Goal: Task Accomplishment & Management: Manage account settings

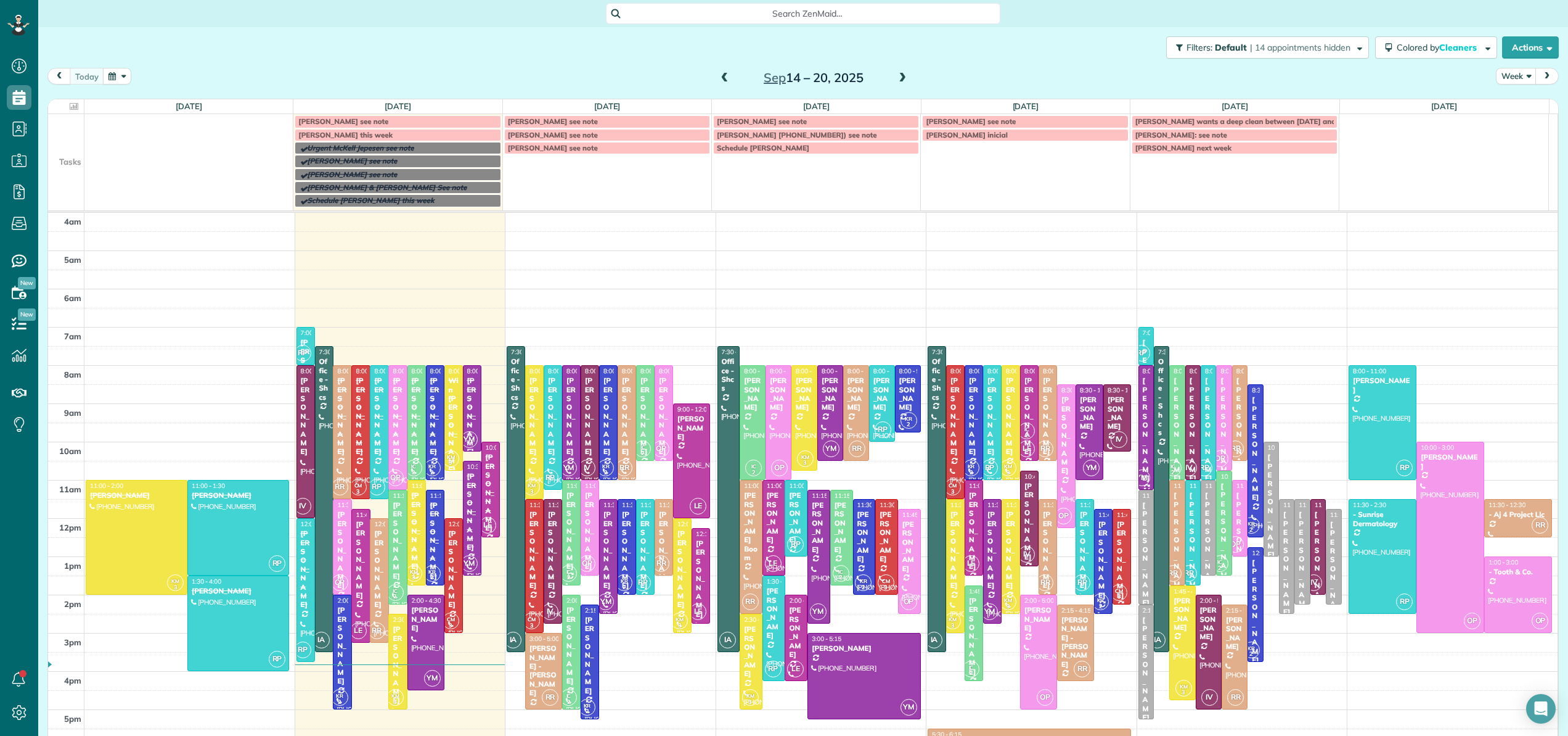
scroll to position [89, 0]
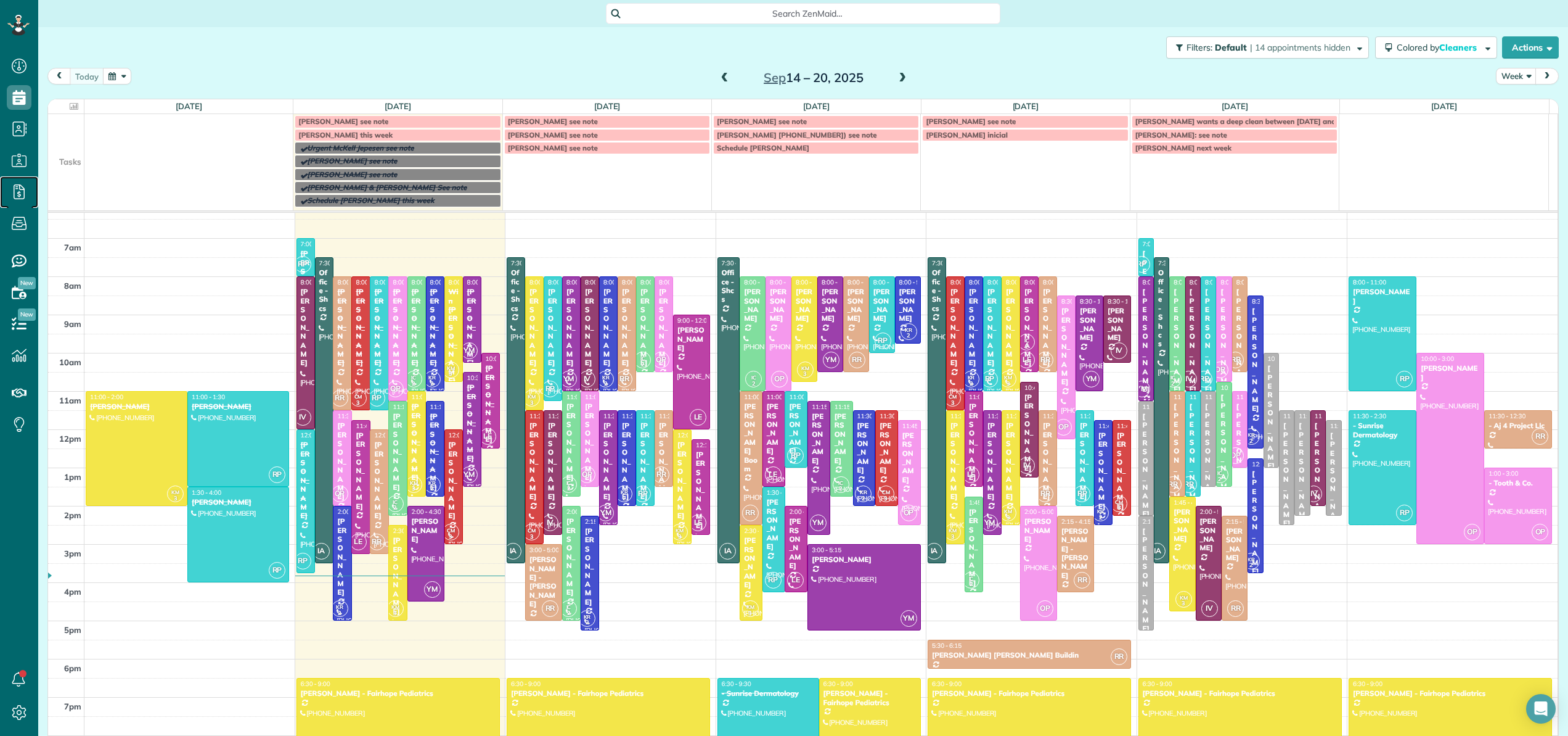
click at [16, 191] on icon at bounding box center [19, 192] width 24 height 24
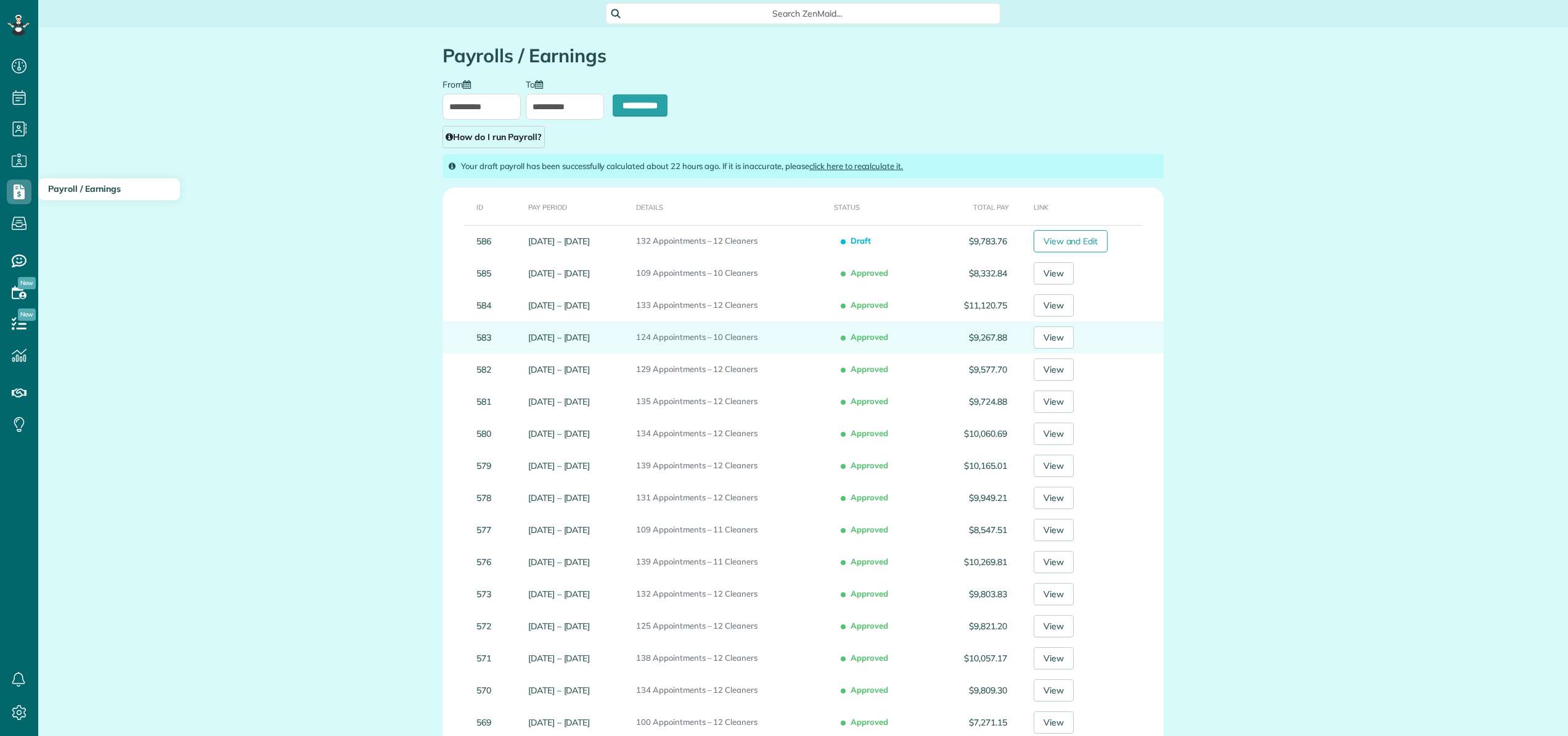
type input "**********"
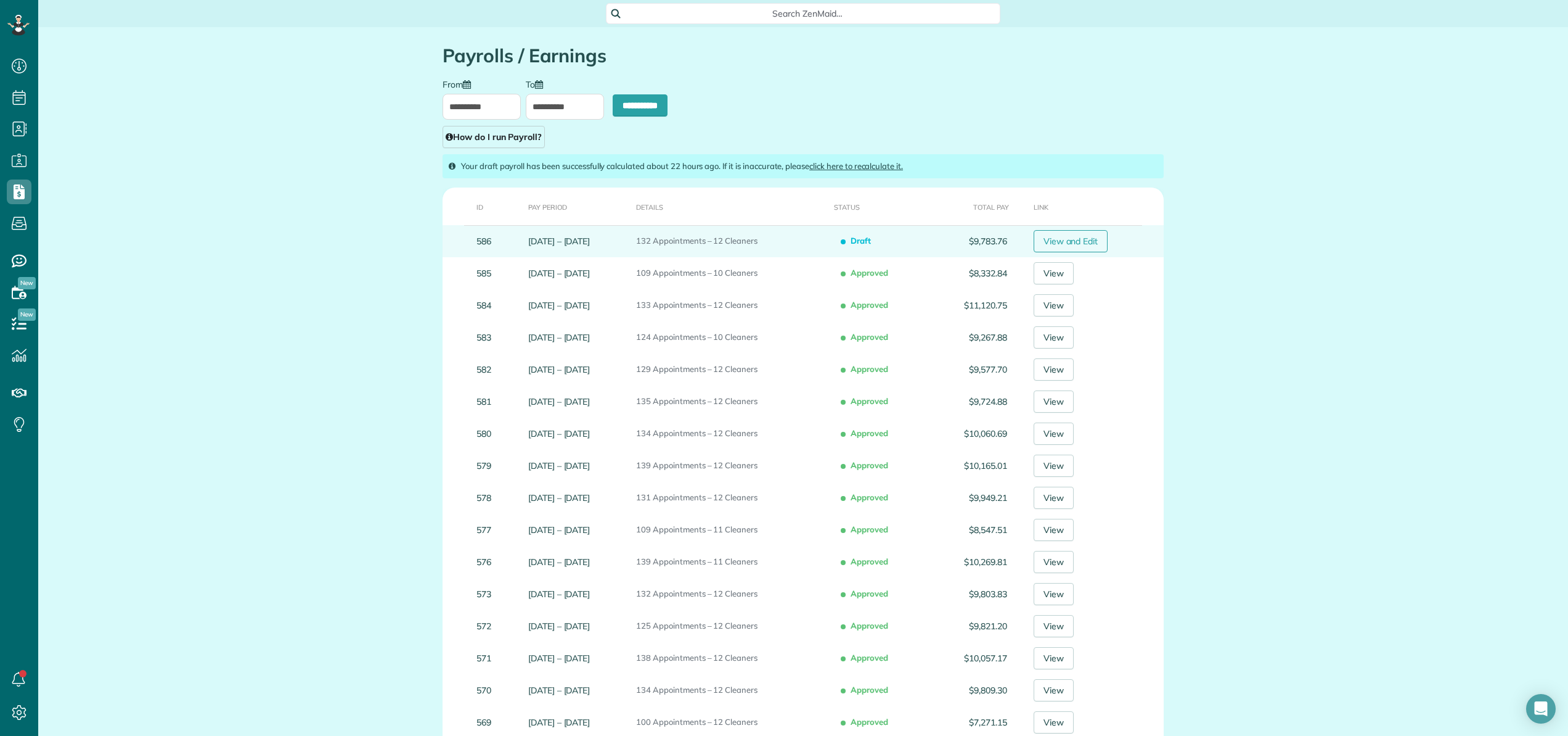
click at [1094, 245] on link "View and Edit" at bounding box center [1071, 241] width 75 height 22
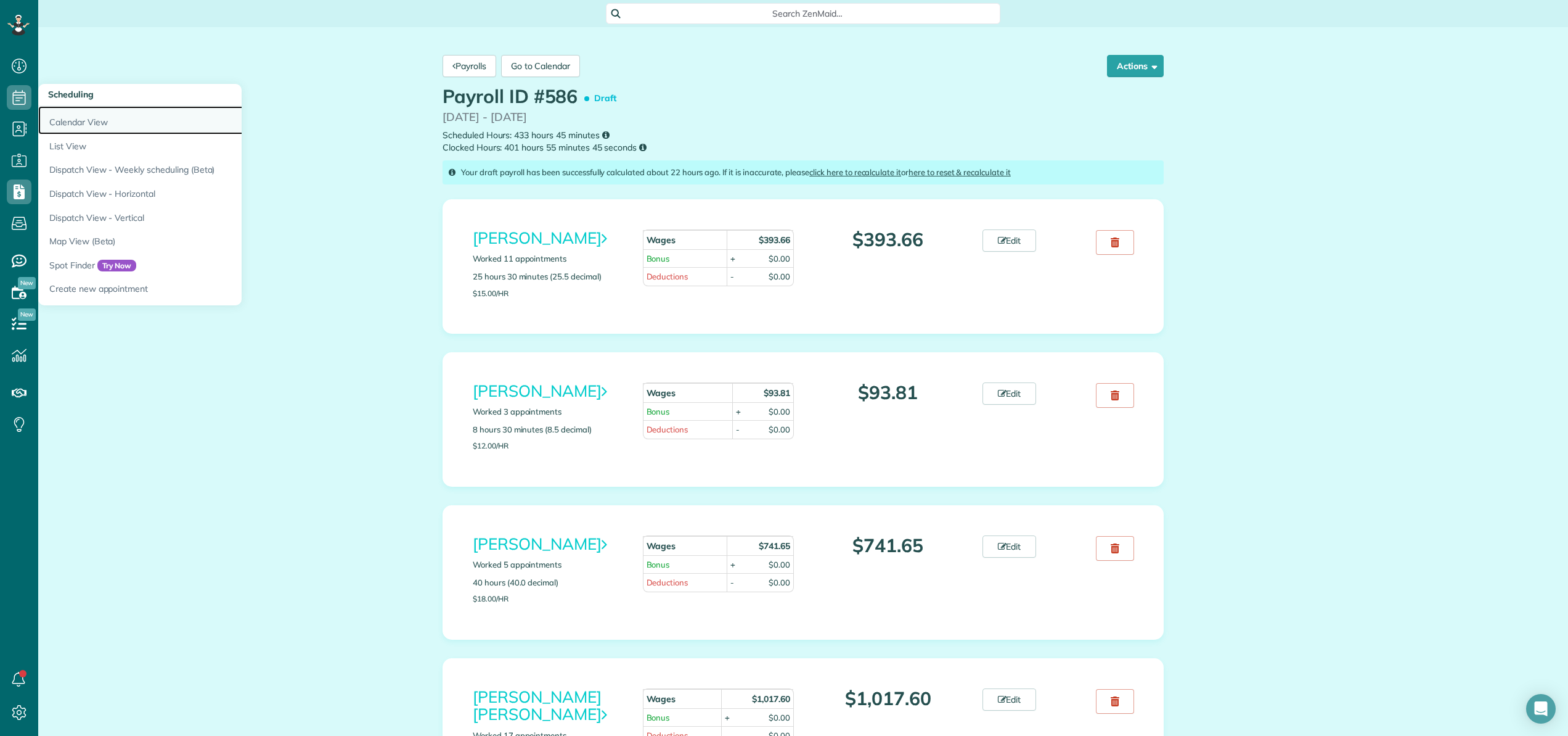
click at [64, 119] on link "Calendar View" at bounding box center [193, 120] width 309 height 29
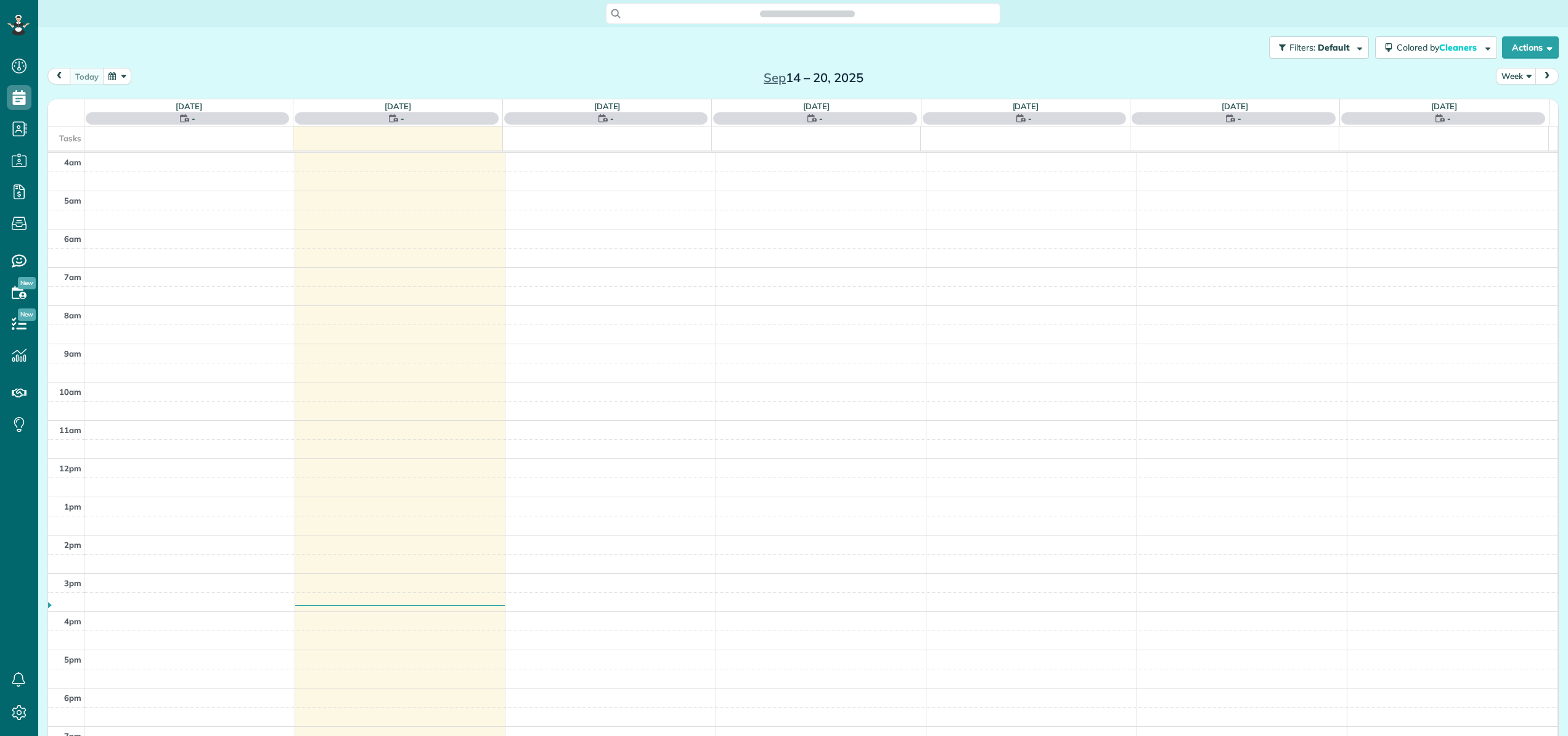
scroll to position [89, 0]
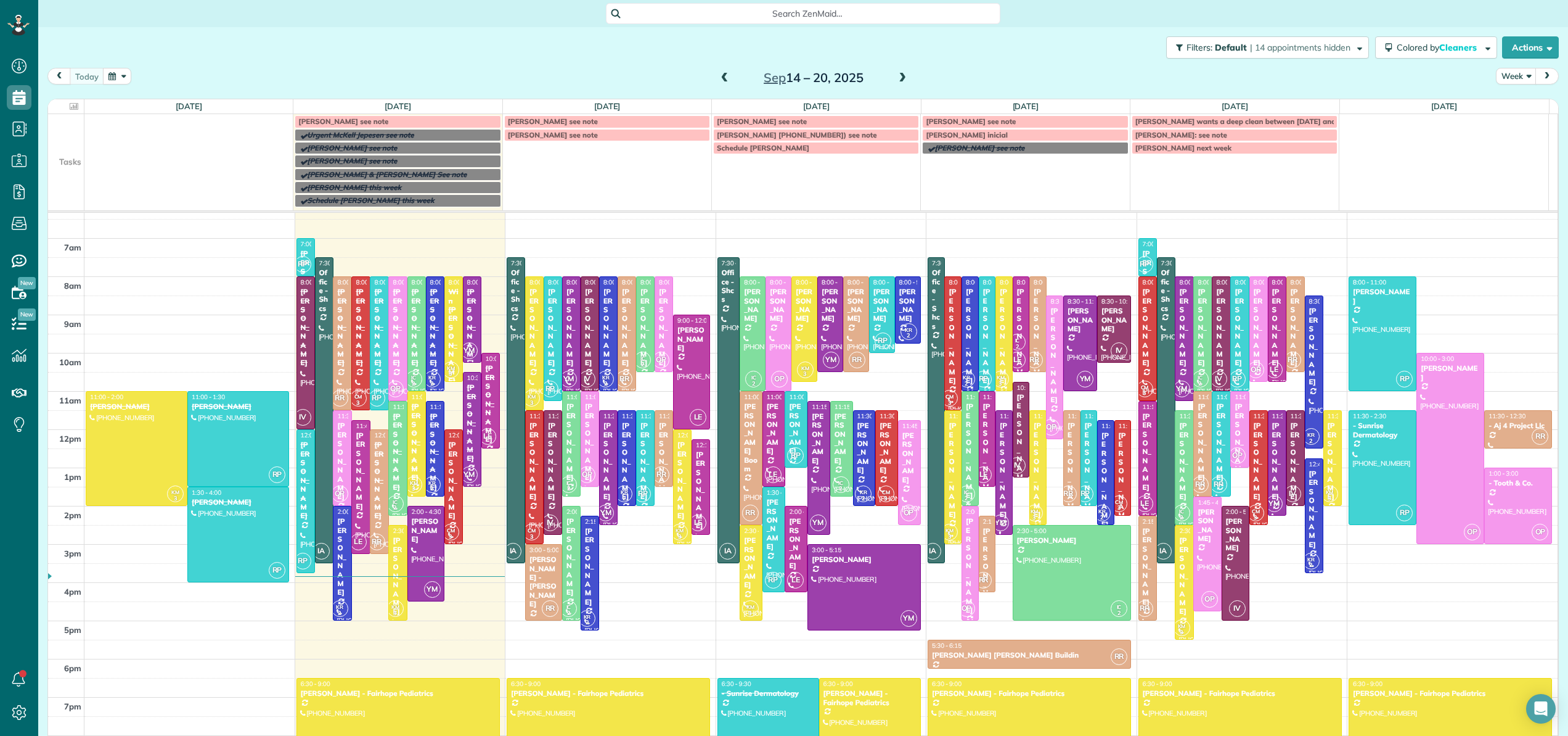
click at [719, 81] on span at bounding box center [725, 78] width 14 height 11
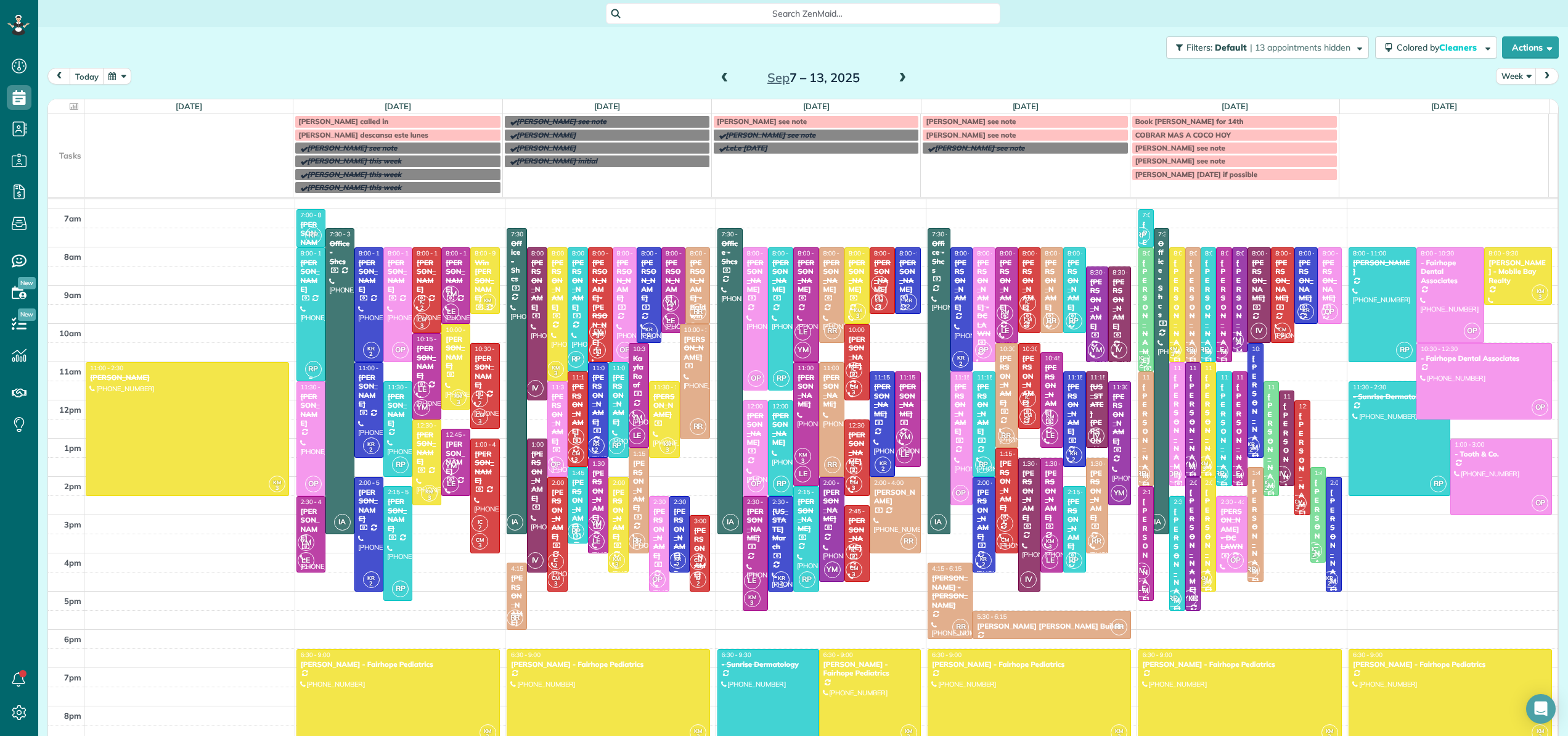
scroll to position [97, 0]
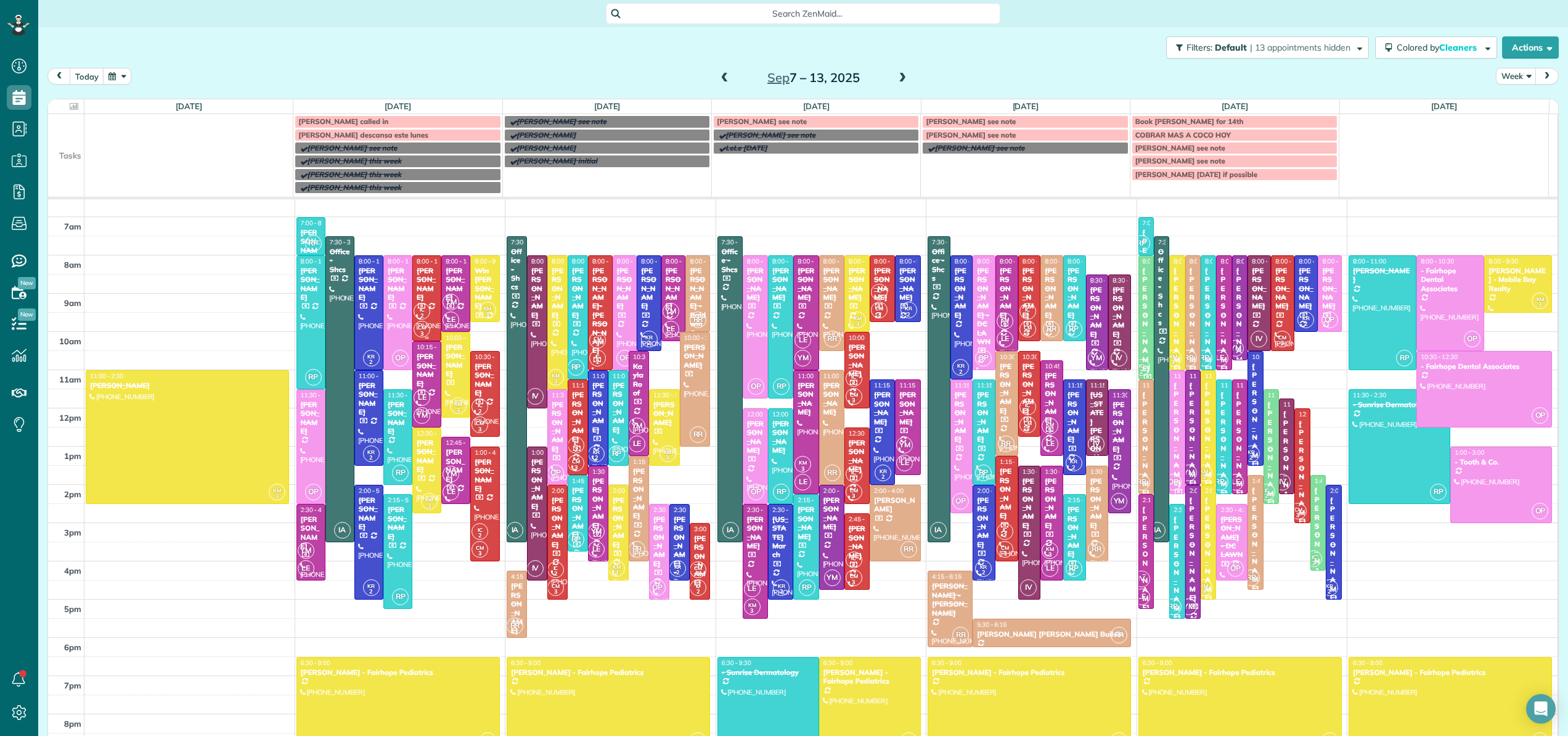
click at [421, 292] on div "[PERSON_NAME]" at bounding box center [426, 284] width 22 height 36
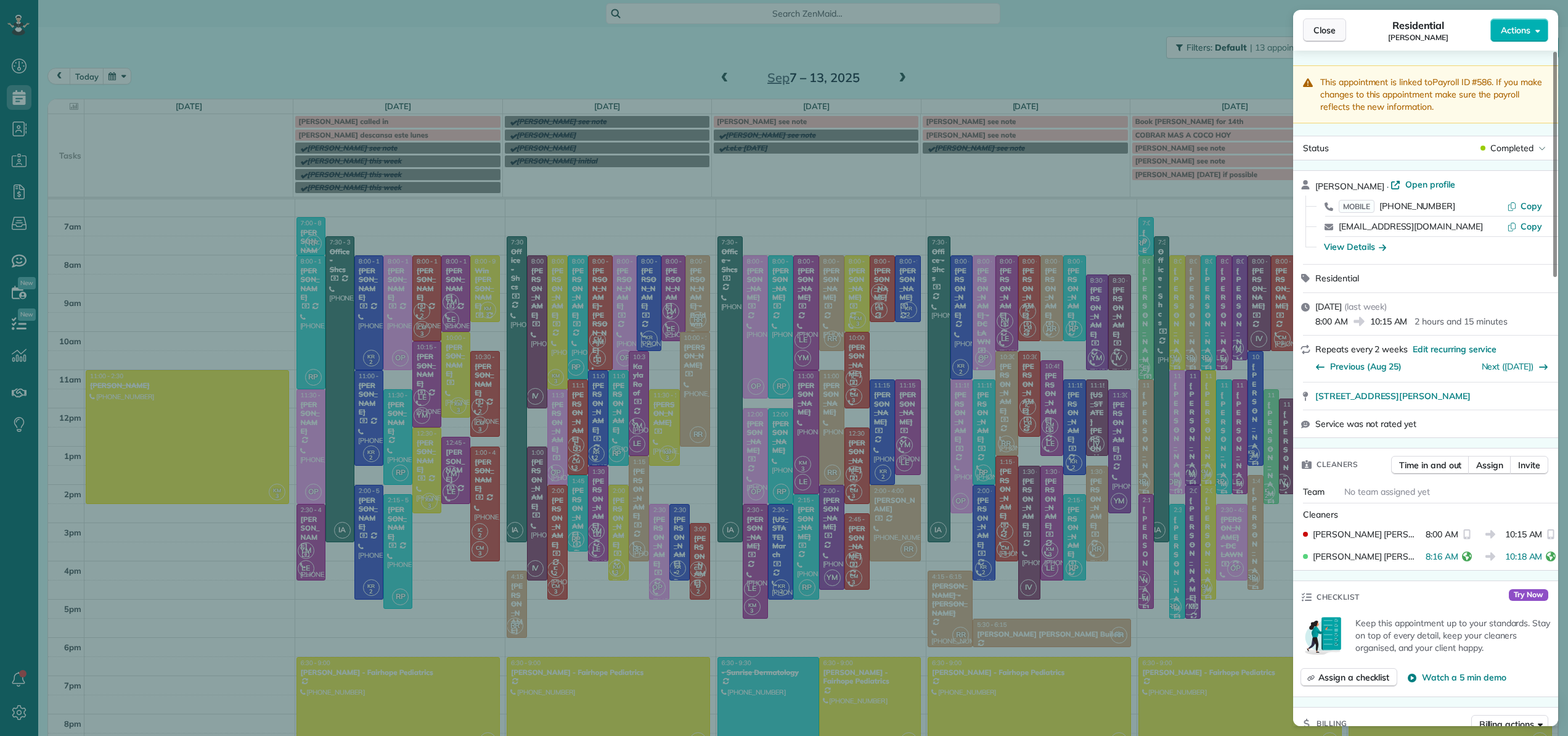
click at [1334, 26] on span "Close" at bounding box center [1324, 31] width 22 height 12
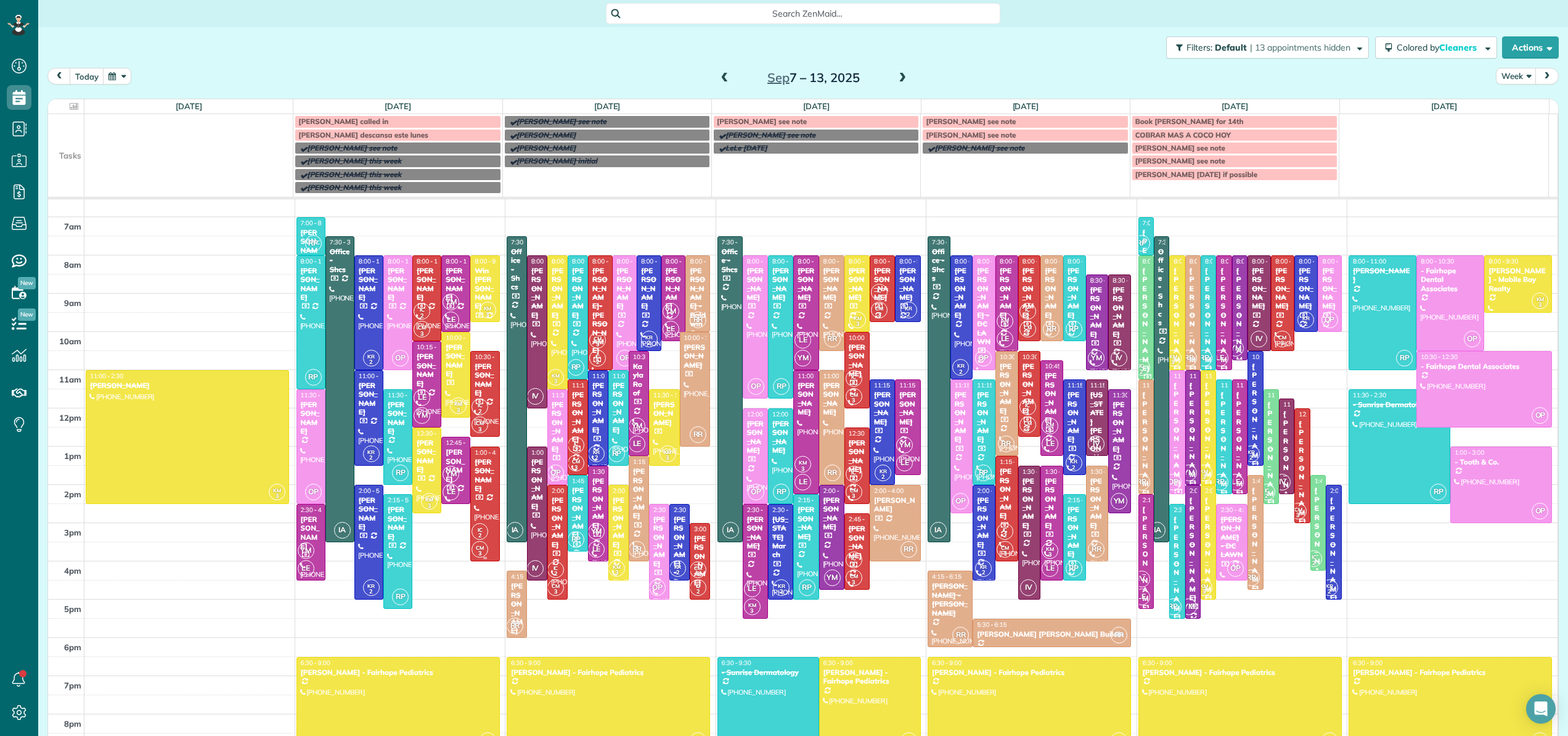
click at [474, 506] on div at bounding box center [485, 504] width 28 height 113
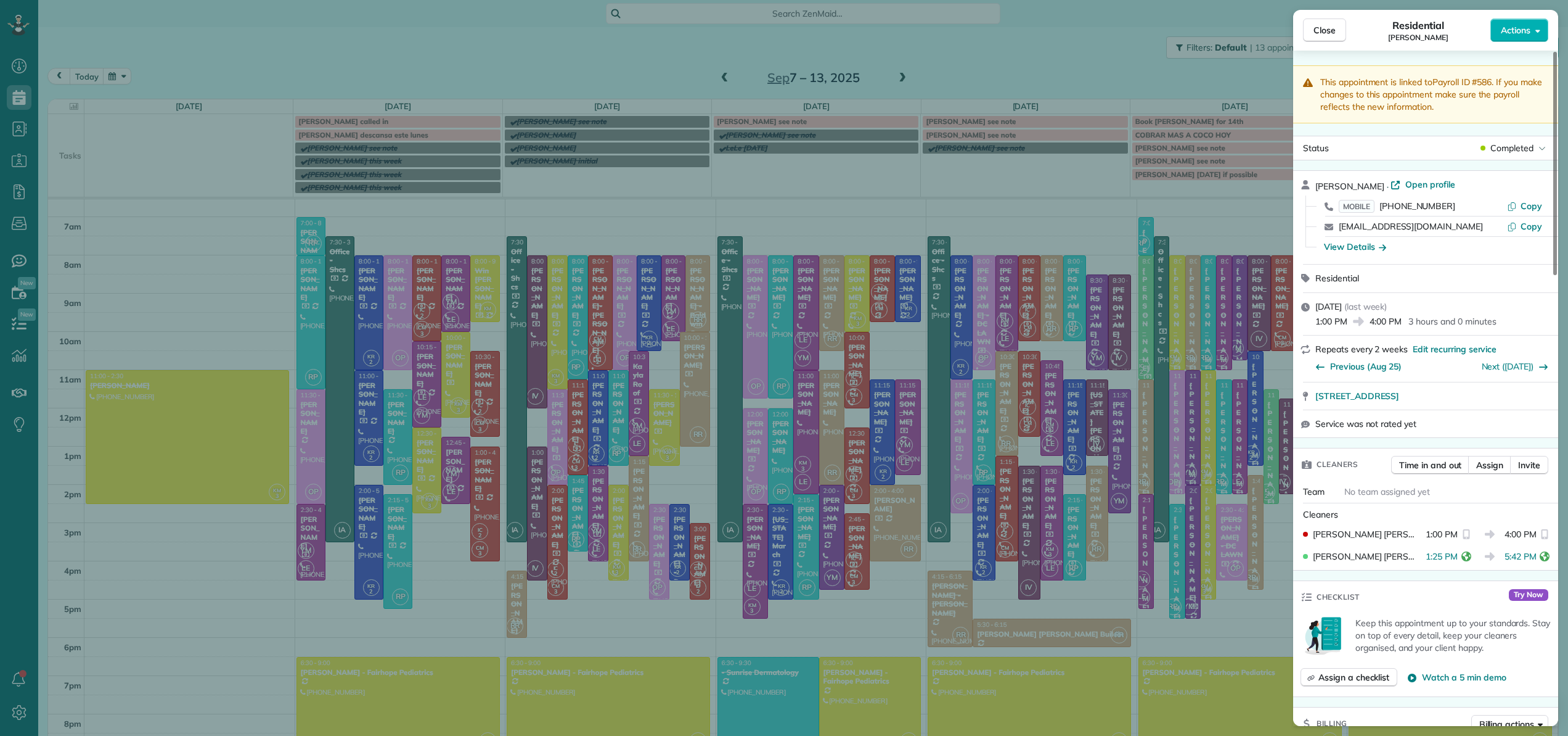
click at [672, 186] on div "Close Residential [PERSON_NAME] Actions This appointment is linked to Payroll I…" at bounding box center [784, 368] width 1568 height 736
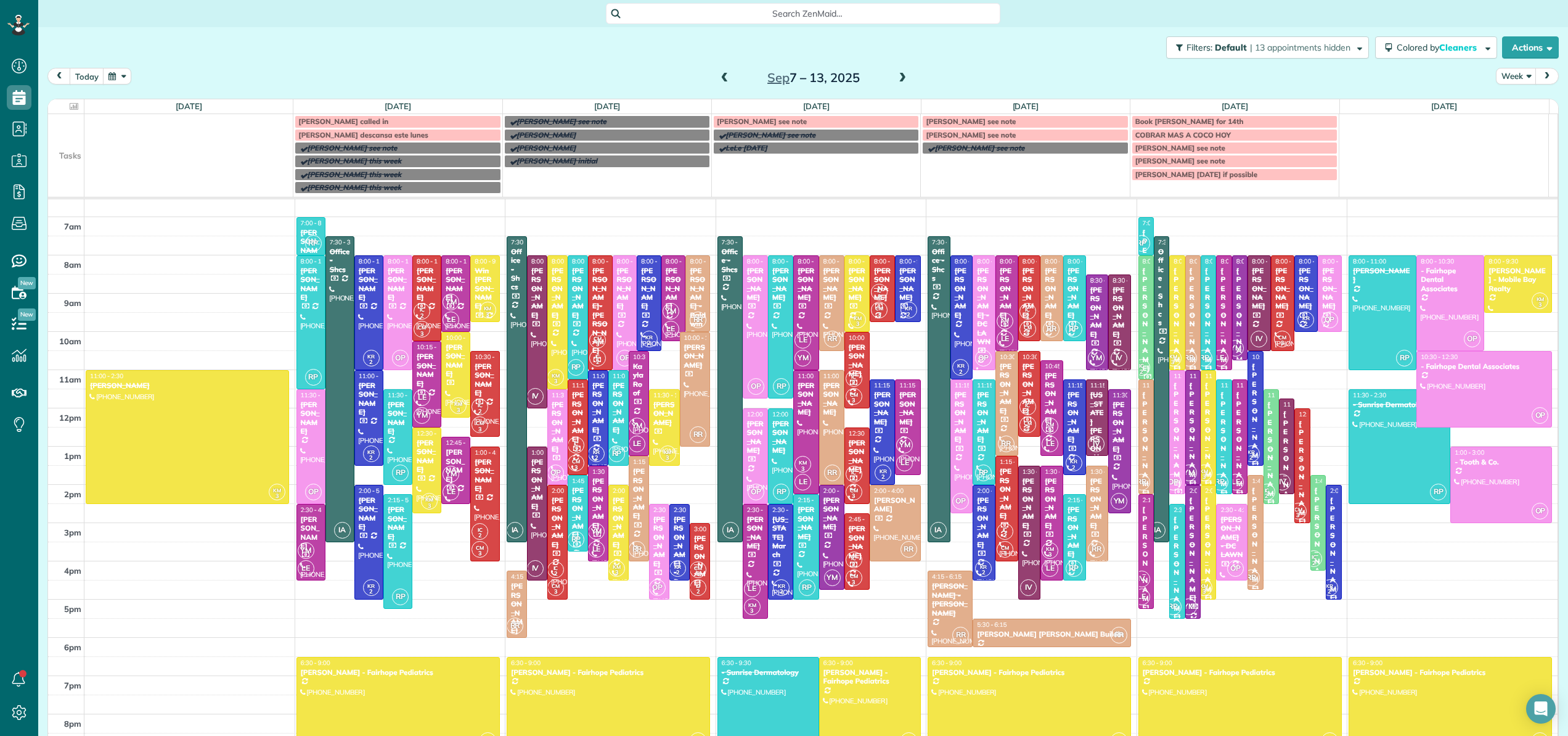
click at [673, 186] on body "Dashboard Scheduling Calendar View List View Dispatch View - Weekly scheduling …" at bounding box center [784, 368] width 1568 height 736
